Goal: Task Accomplishment & Management: Manage account settings

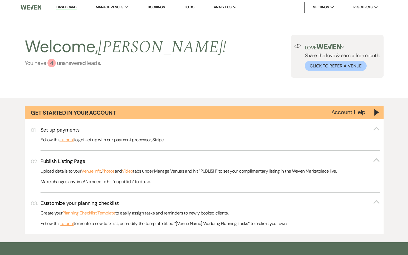
click at [85, 63] on link "You have 4 unanswered lead s ." at bounding box center [126, 63] width 202 height 8
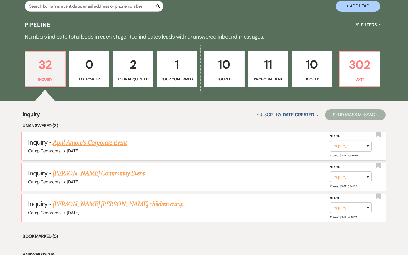
scroll to position [334, 0]
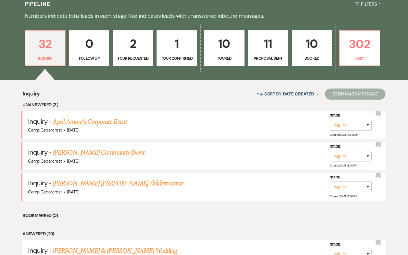
click at [131, 56] on p "Tour Requested" at bounding box center [132, 58] width 33 height 6
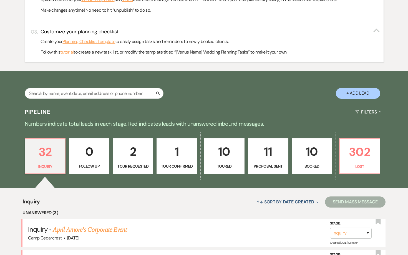
select select "2"
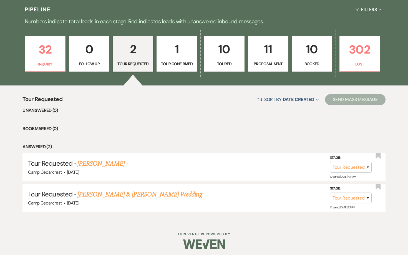
scroll to position [273, 0]
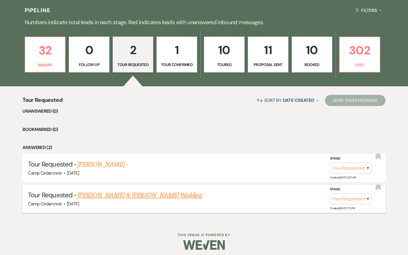
click at [167, 193] on link "[PERSON_NAME] & [PERSON_NAME] Wedding" at bounding box center [139, 195] width 124 height 10
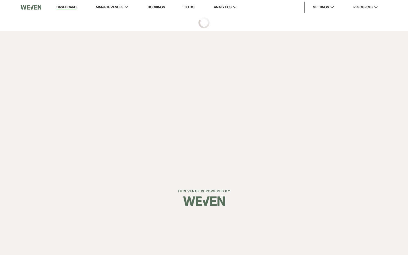
select select "2"
select select "5"
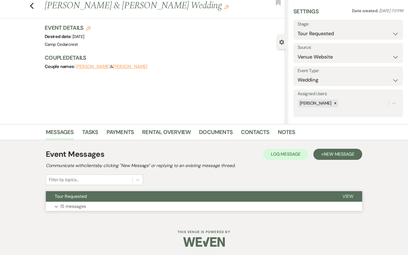
scroll to position [15, 0]
click at [80, 203] on p "15 messages" at bounding box center [73, 206] width 26 height 7
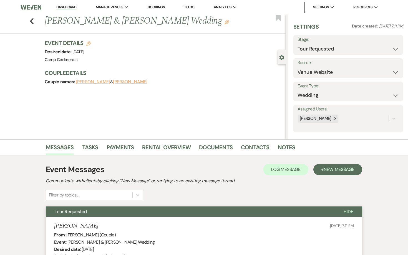
scroll to position [0, 0]
select select "2"
select select "5"
click at [67, 5] on link "Dashboard" at bounding box center [66, 7] width 20 height 5
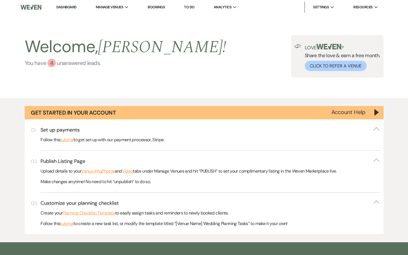
click at [56, 65] on link "You have 4 unanswered lead s ." at bounding box center [126, 63] width 202 height 8
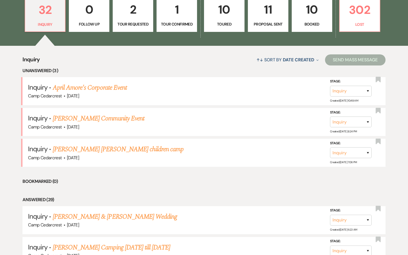
scroll to position [271, 0]
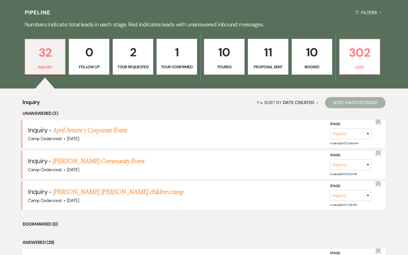
click at [129, 62] on link "2 Tour Requested" at bounding box center [133, 57] width 40 height 36
select select "2"
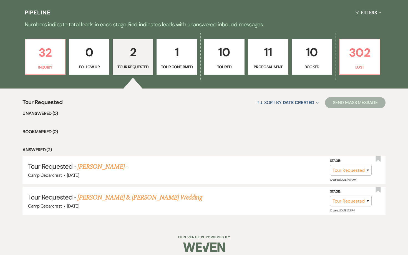
click at [161, 67] on p "Tour Confirmed" at bounding box center [176, 67] width 33 height 6
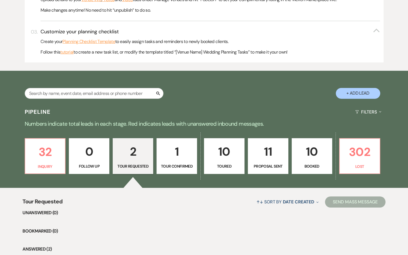
select select "4"
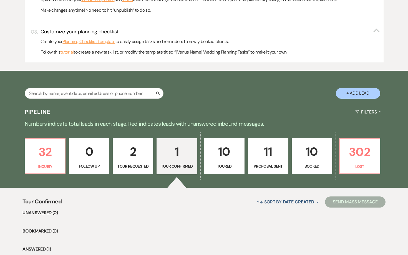
click at [222, 142] on p "10" at bounding box center [223, 151] width 33 height 19
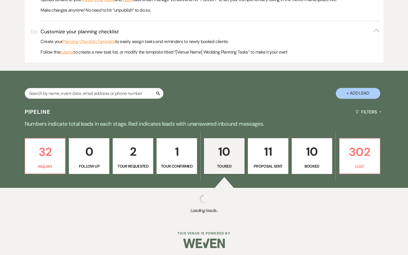
select select "5"
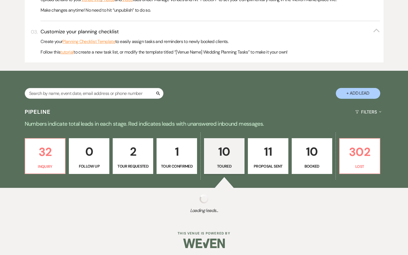
select select "5"
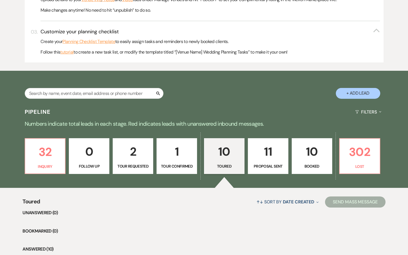
click at [279, 152] on p "11" at bounding box center [267, 151] width 33 height 19
select select "6"
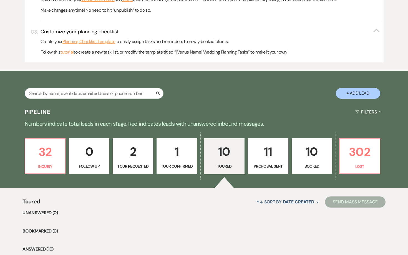
select select "6"
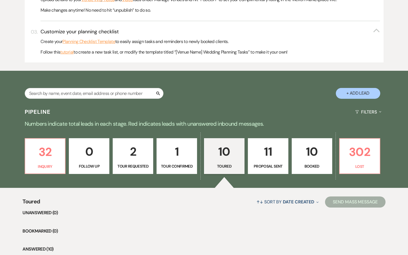
select select "6"
